Goal: Find contact information: Find contact information

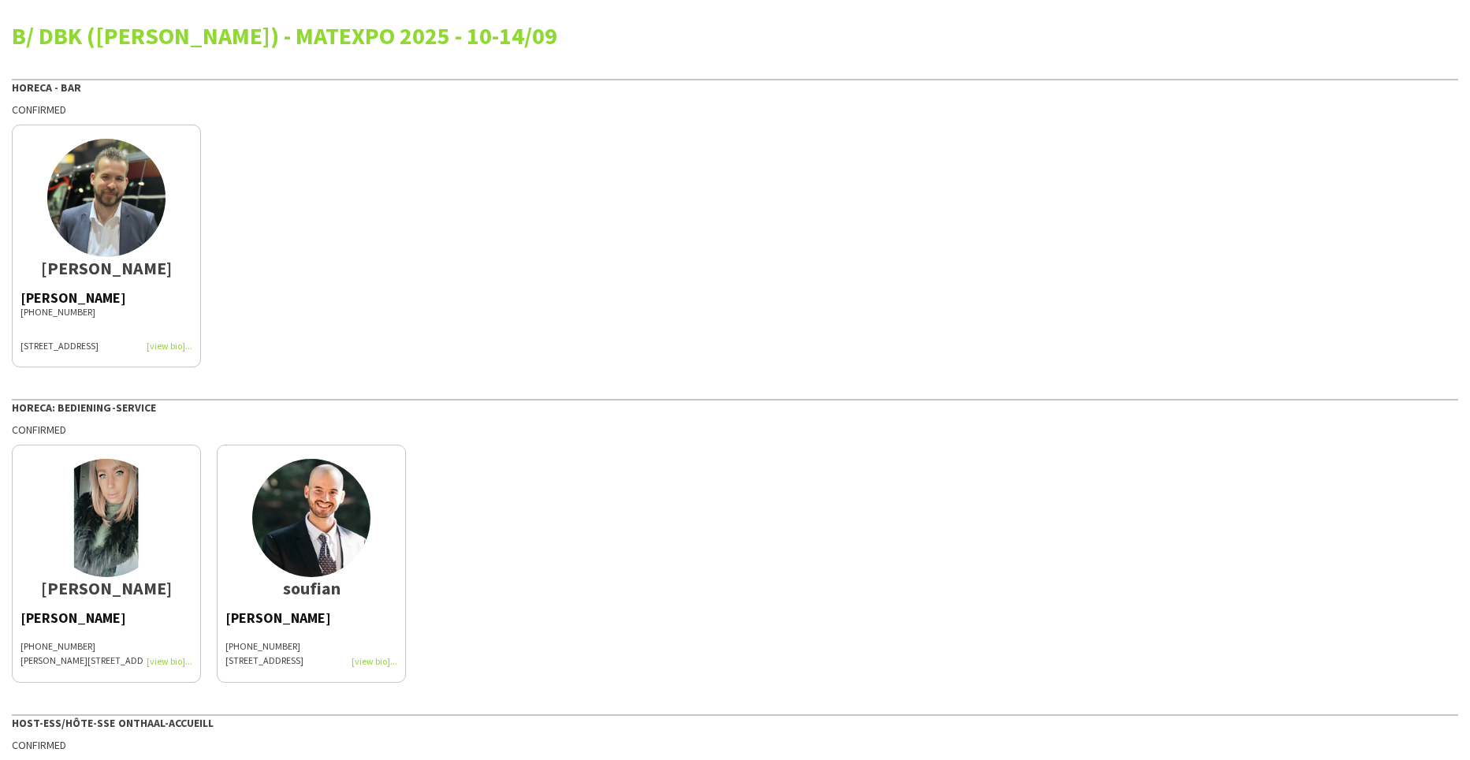
click at [161, 344] on div "[PERSON_NAME] [PHONE_NUMBER] [STREET_ADDRESS]" at bounding box center [106, 322] width 172 height 62
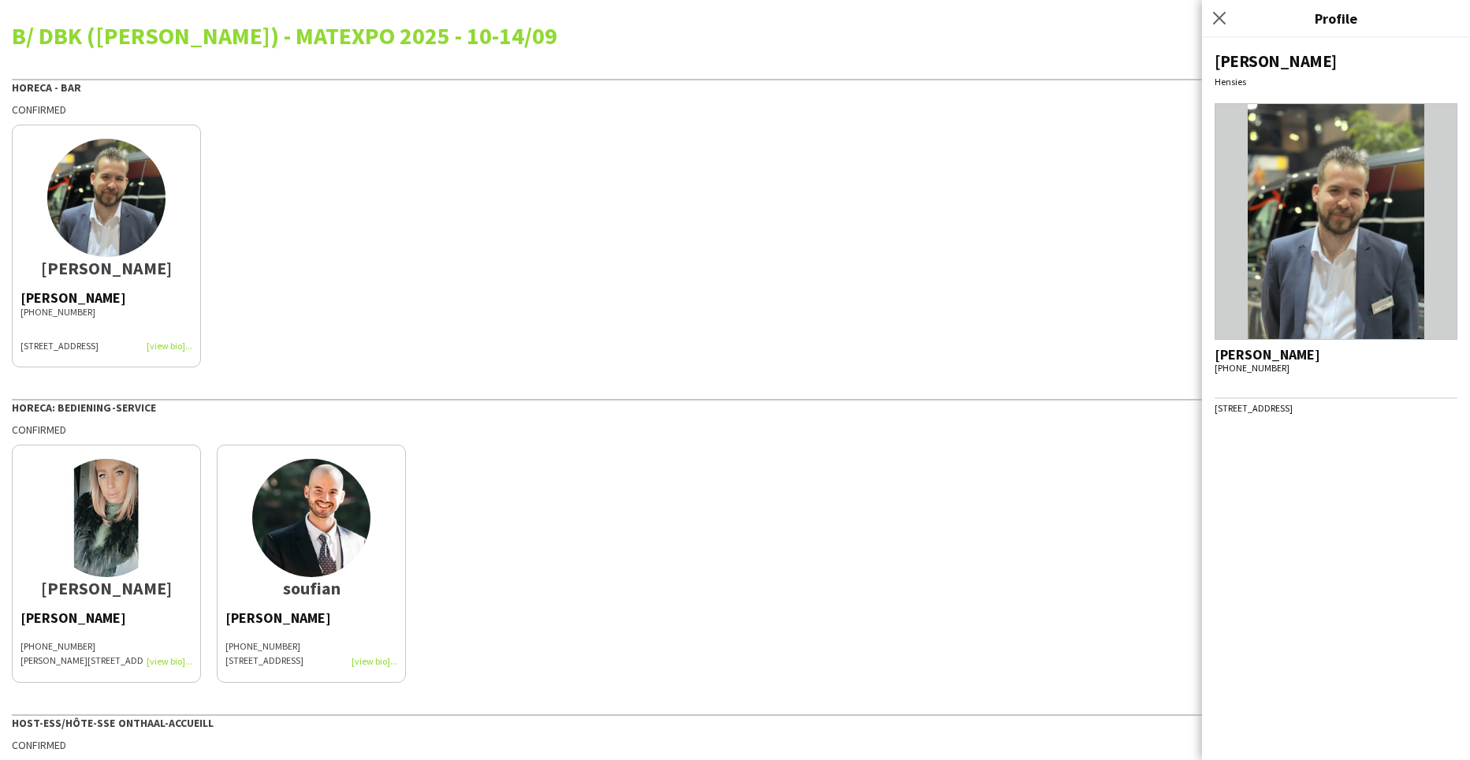
click at [1218, 411] on span "[STREET_ADDRESS]" at bounding box center [1254, 408] width 78 height 12
drag, startPoint x: 1215, startPoint y: 408, endPoint x: 1365, endPoint y: 411, distance: 149.8
click at [1293, 411] on span "[STREET_ADDRESS]" at bounding box center [1254, 408] width 78 height 12
drag, startPoint x: 1365, startPoint y: 411, endPoint x: 1370, endPoint y: 449, distance: 37.5
click at [1370, 449] on div "[PERSON_NAME] Hensies [PERSON_NAME] [PHONE_NUMBER] [STREET_ADDRESS]" at bounding box center [1336, 399] width 268 height 722
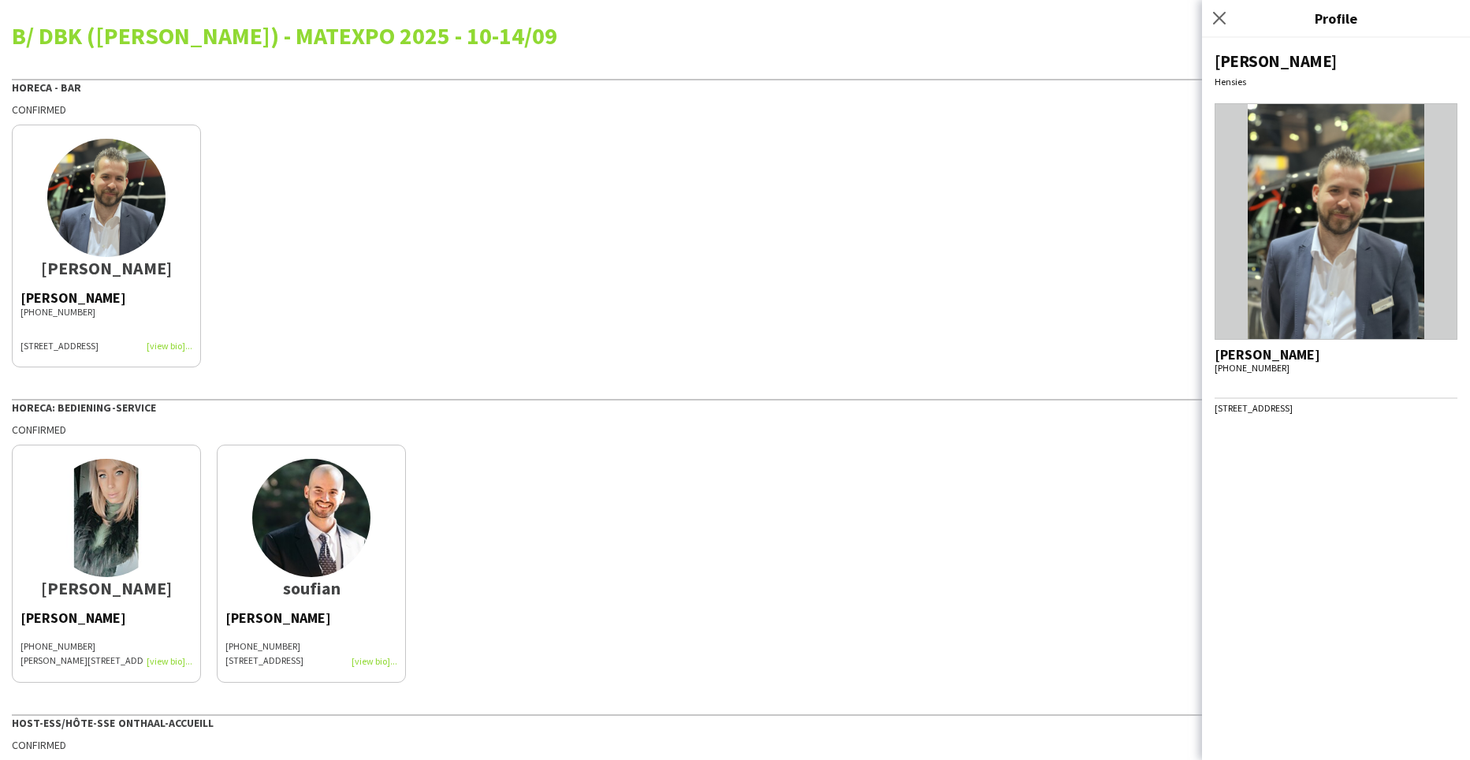
drag, startPoint x: 1218, startPoint y: 355, endPoint x: 1379, endPoint y: 409, distance: 170.5
click at [1379, 409] on div "[PERSON_NAME] [PHONE_NUMBER] [STREET_ADDRESS]" at bounding box center [1336, 381] width 243 height 66
drag, startPoint x: 1379, startPoint y: 409, endPoint x: 1354, endPoint y: 410, distance: 25.2
copy div "[PERSON_NAME] [PHONE_NUMBER] [STREET_ADDRESS]"
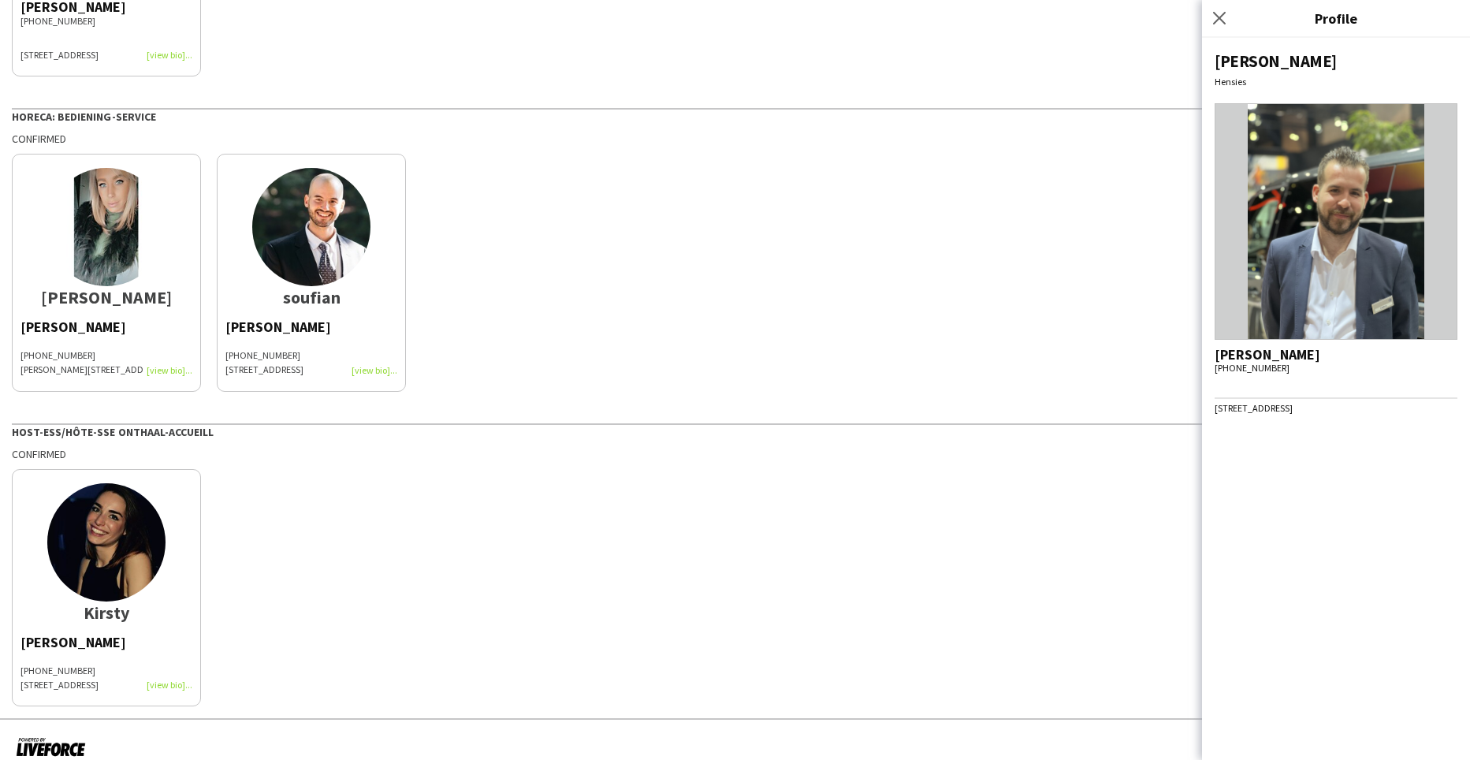
scroll to position [308, 0]
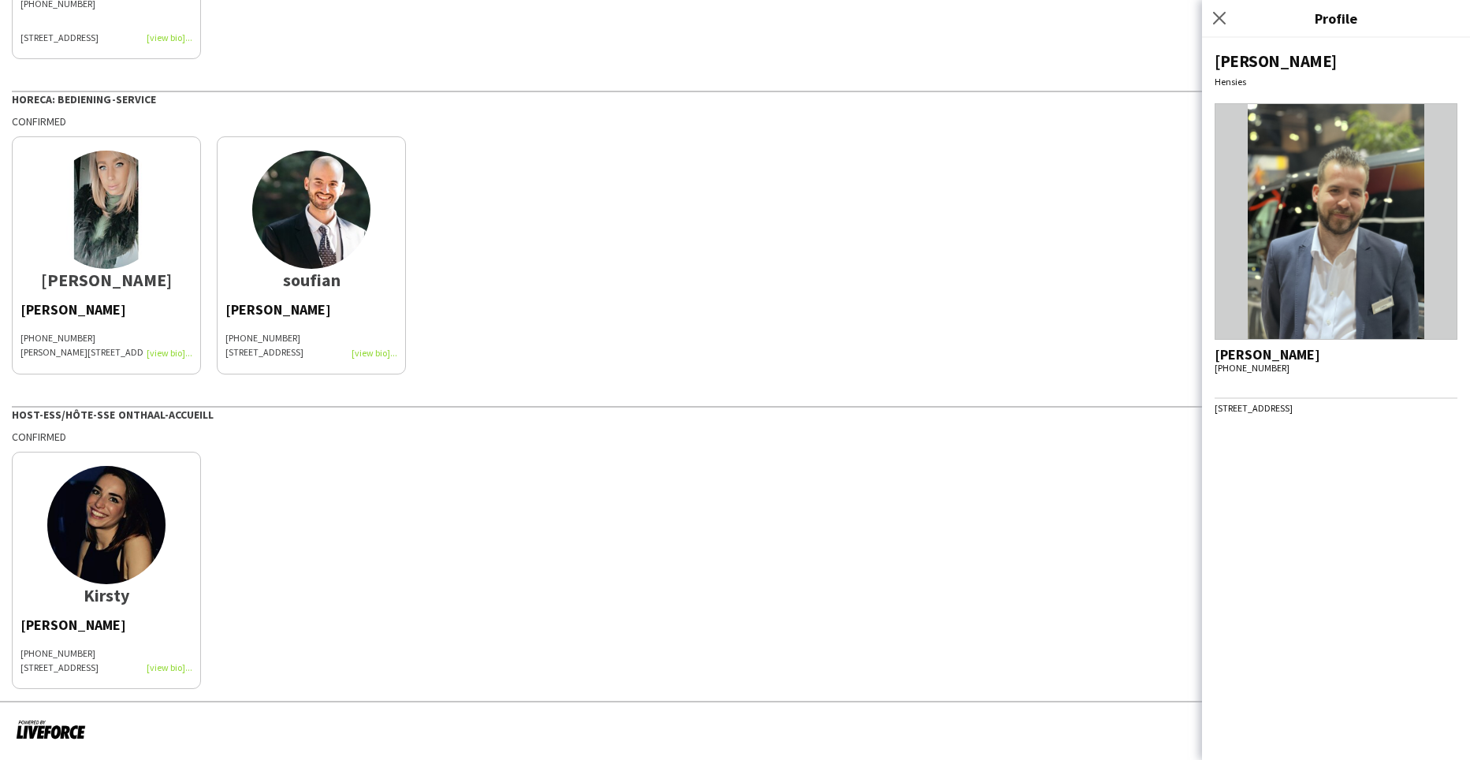
click at [159, 666] on div "[PERSON_NAME] [PHONE_NUMBER] [STREET_ADDRESS]" at bounding box center [106, 647] width 172 height 58
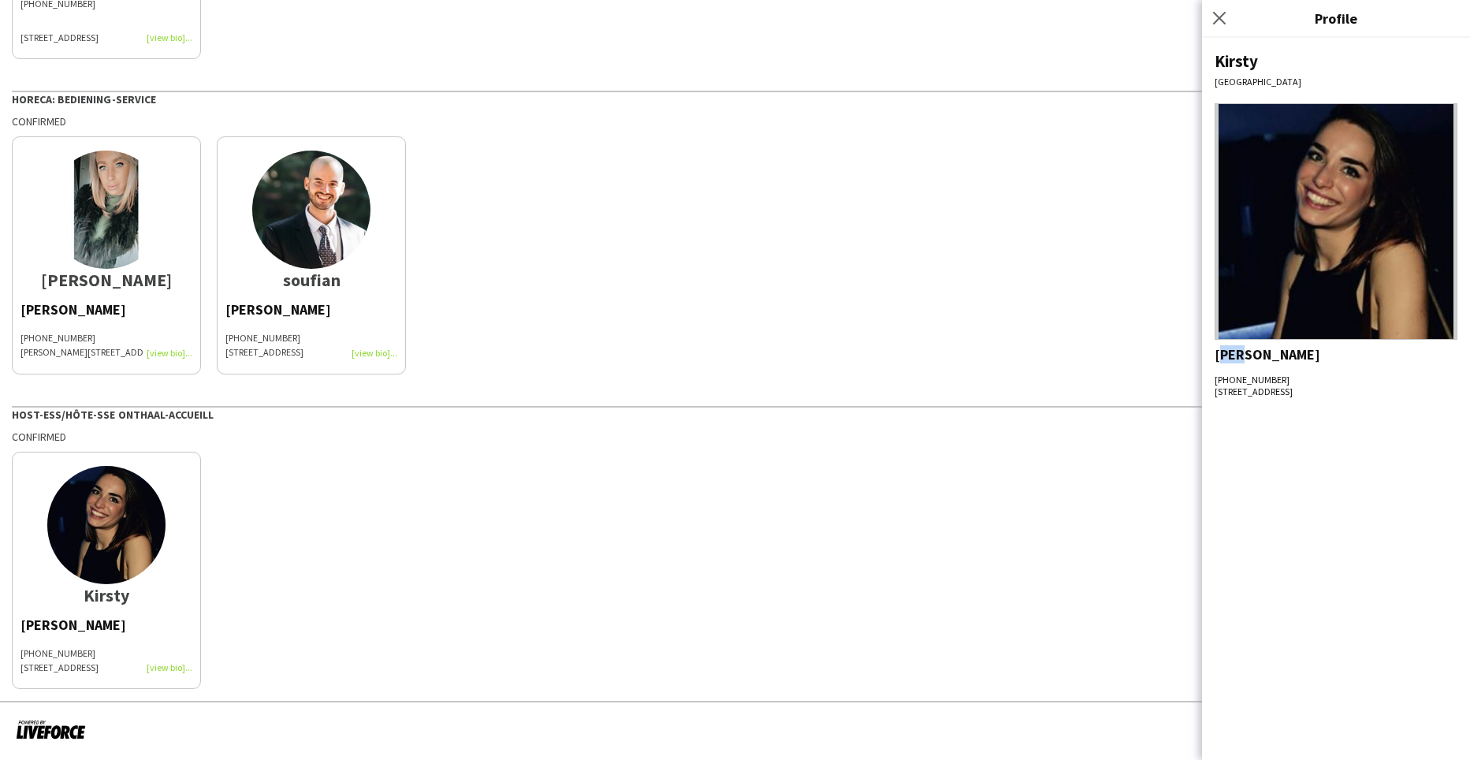
drag, startPoint x: 1219, startPoint y: 355, endPoint x: 1238, endPoint y: 355, distance: 18.1
click at [1238, 355] on div "[PERSON_NAME]" at bounding box center [1336, 355] width 243 height 14
drag, startPoint x: 1238, startPoint y: 355, endPoint x: 1216, endPoint y: 354, distance: 21.3
click at [1216, 354] on div "[PERSON_NAME]" at bounding box center [1336, 355] width 243 height 14
drag, startPoint x: 1223, startPoint y: 355, endPoint x: 1353, endPoint y: 387, distance: 134.8
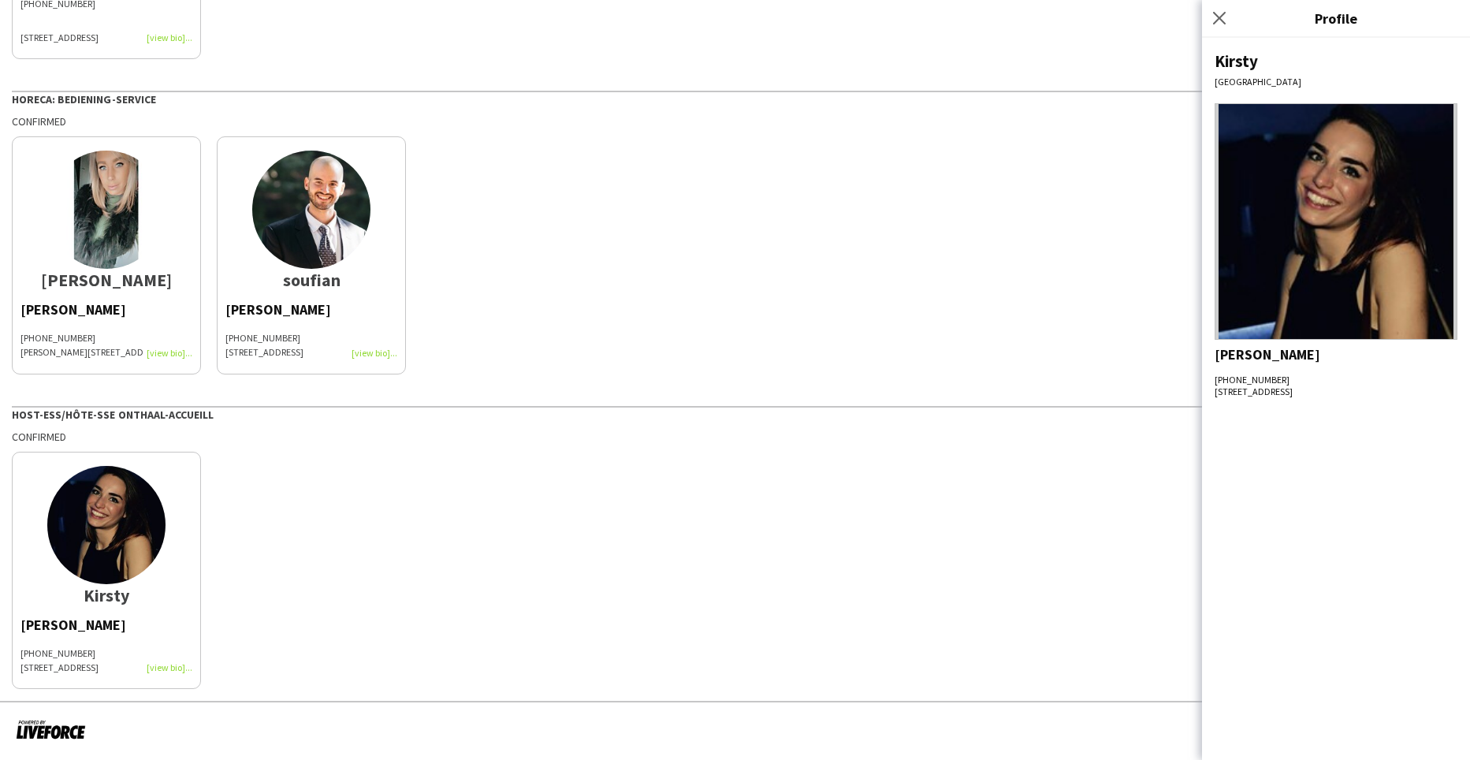
click at [1353, 387] on div "[PERSON_NAME] [PHONE_NUMBER] [STREET_ADDRESS]" at bounding box center [1336, 373] width 243 height 50
drag, startPoint x: 1353, startPoint y: 387, endPoint x: 1337, endPoint y: 391, distance: 17.0
copy div "[PERSON_NAME] [PHONE_NUMBER] [STREET_ADDRESS]"
